Goal: Task Accomplishment & Management: Use online tool/utility

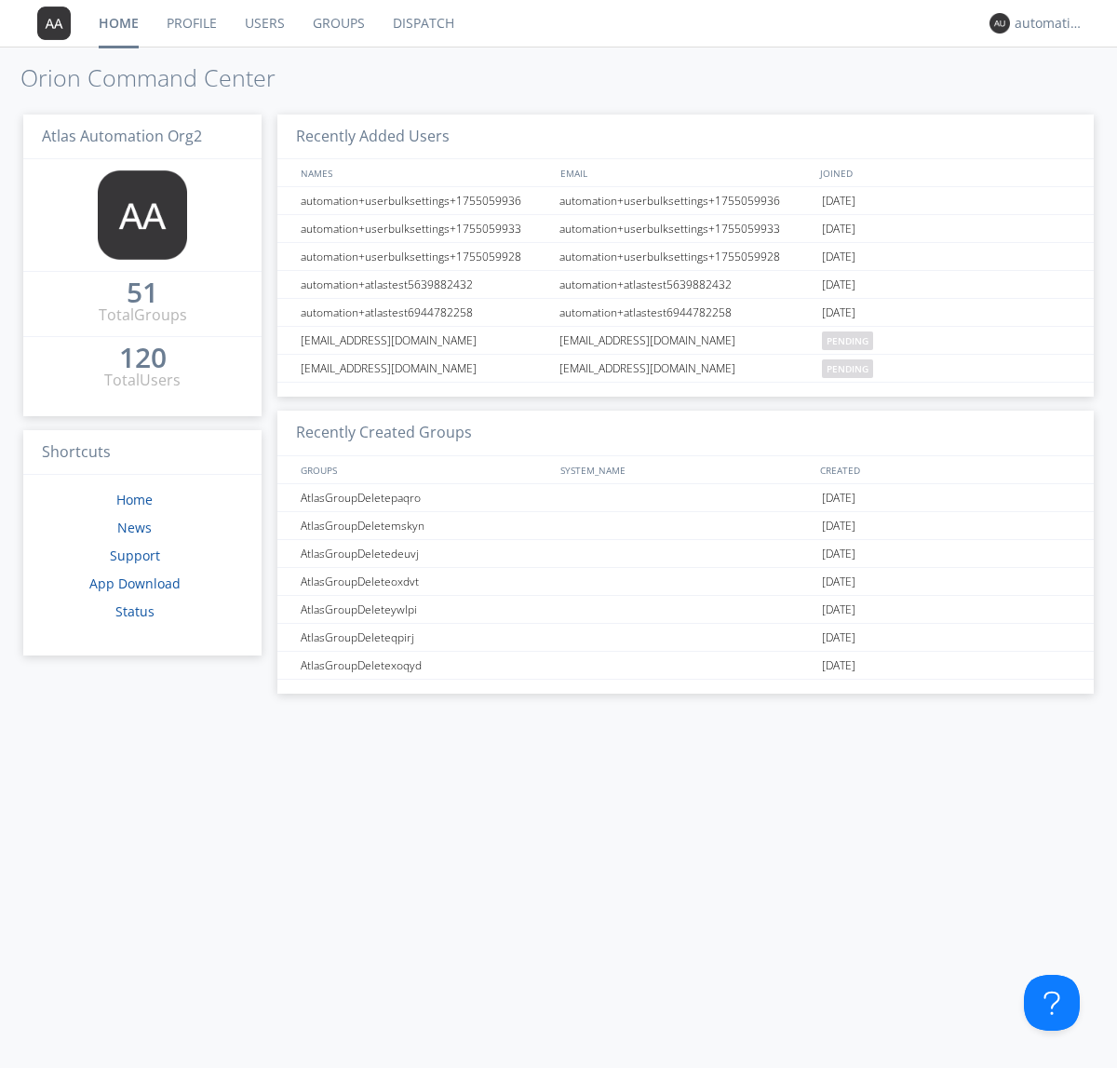
click at [422, 23] on link "Dispatch" at bounding box center [423, 23] width 89 height 47
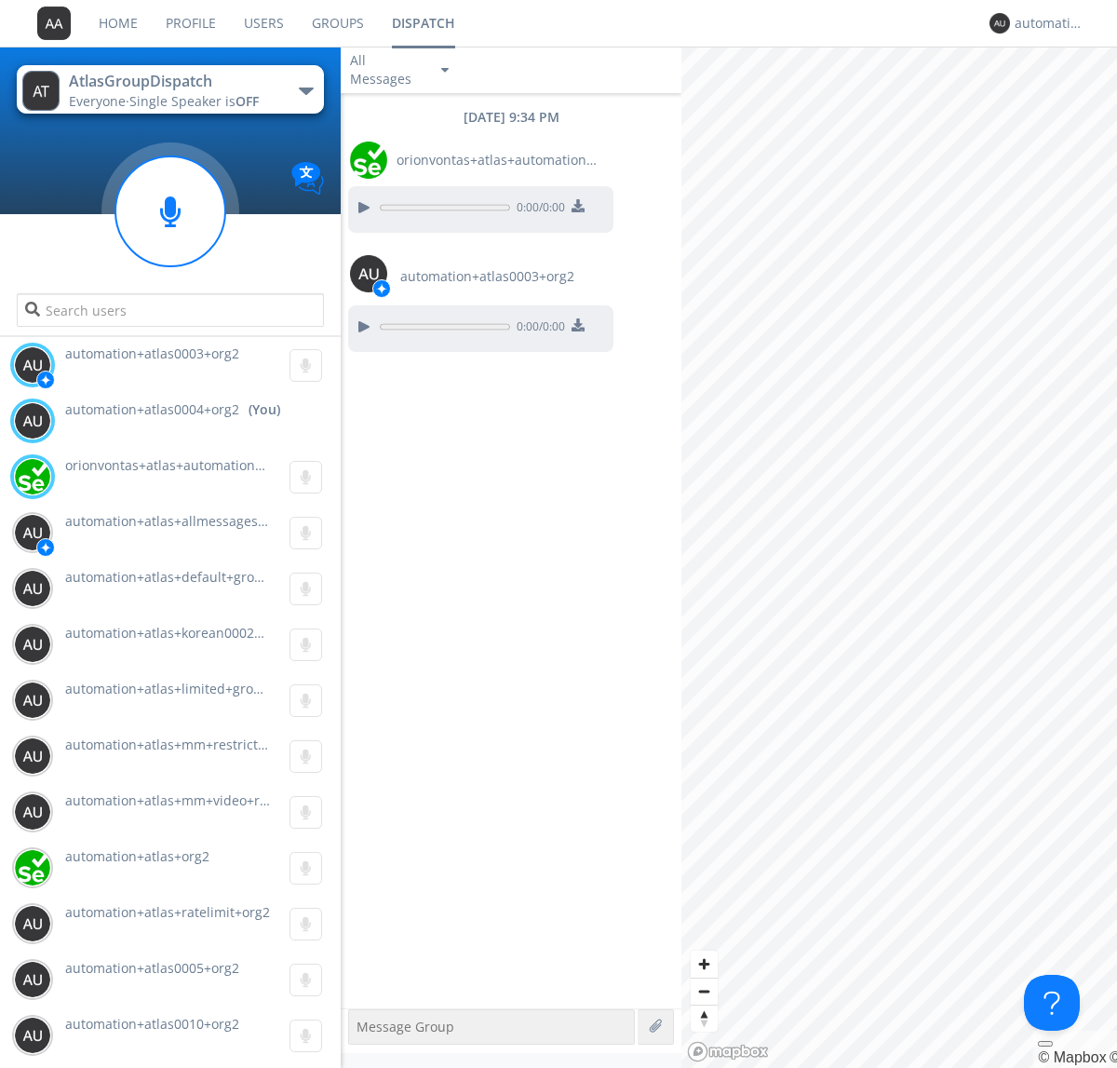
click at [305, 90] on div "button" at bounding box center [306, 90] width 15 height 7
click at [0, 0] on span "AtlasGroupDispatch2" at bounding box center [0, 0] width 0 height 0
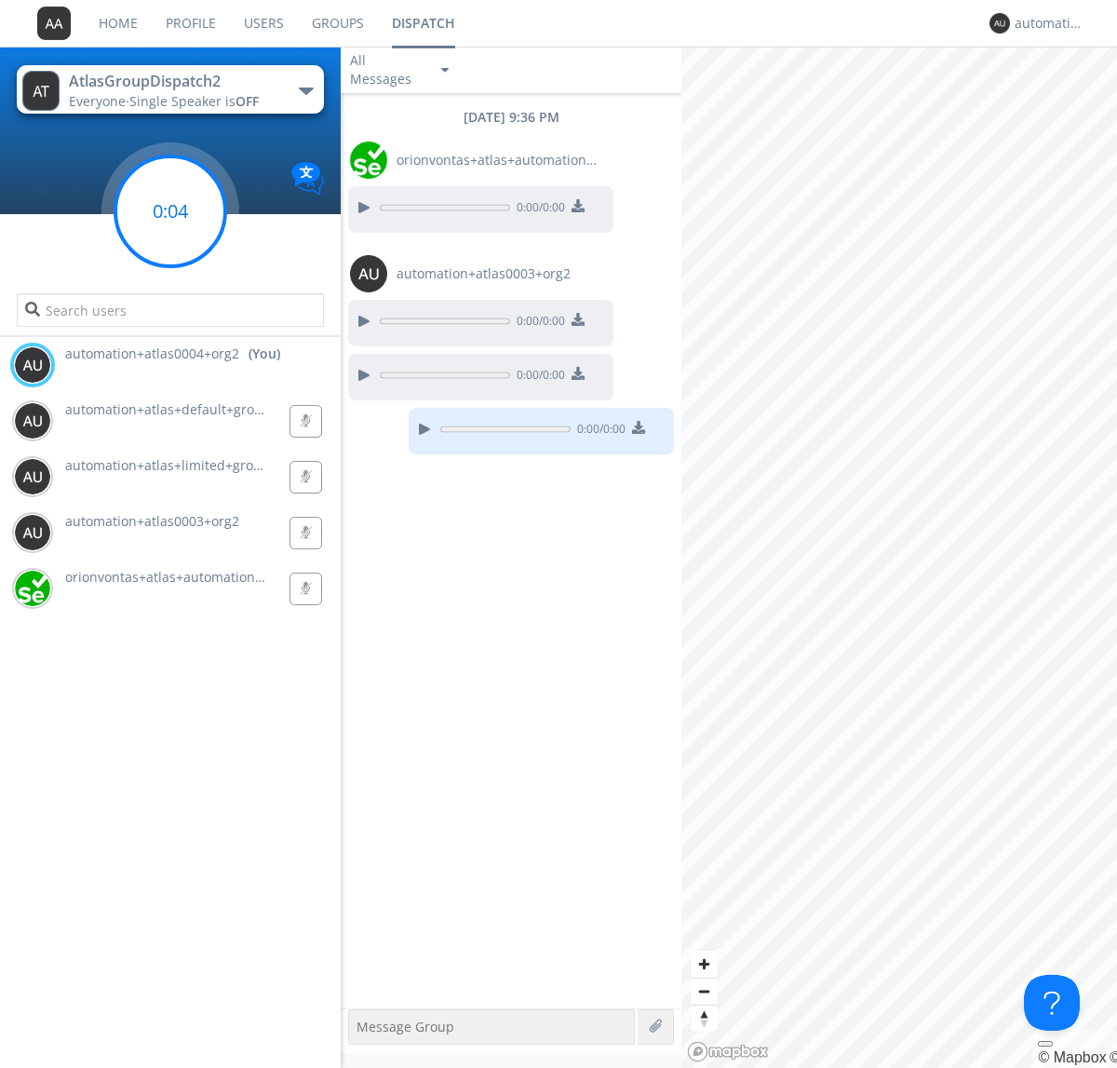
click at [170, 211] on g at bounding box center [170, 211] width 110 height 110
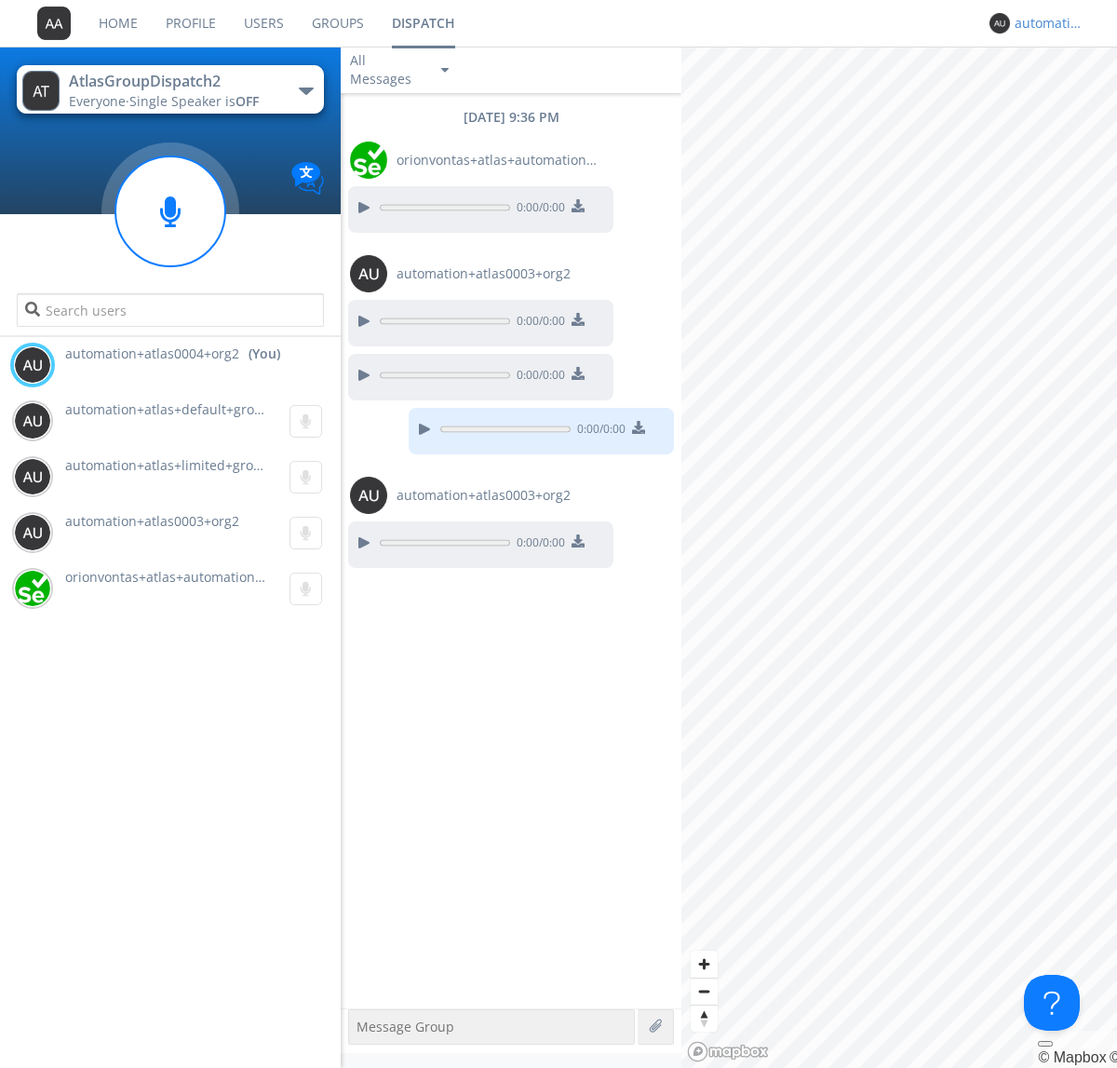
click at [1044, 23] on div "automation+atlas0004+org2" at bounding box center [1050, 23] width 70 height 19
click at [1058, 98] on div "Log Out" at bounding box center [1059, 99] width 96 height 34
